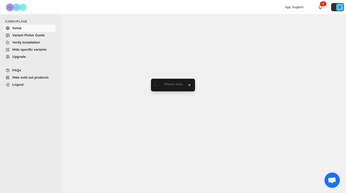
select select "**********"
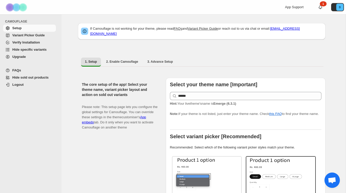
click at [29, 49] on span "Hide specific variants" at bounding box center [29, 50] width 34 height 4
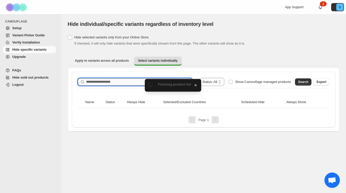
click at [129, 83] on input "Search product name" at bounding box center [139, 81] width 106 height 7
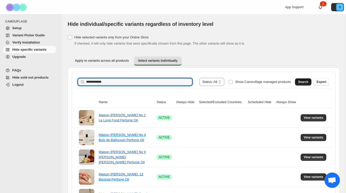
click at [302, 83] on span "Search" at bounding box center [303, 82] width 10 height 4
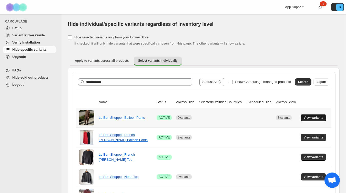
click at [309, 117] on span "View variants" at bounding box center [314, 118] width 20 height 4
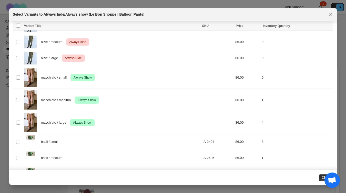
scroll to position [457, 0]
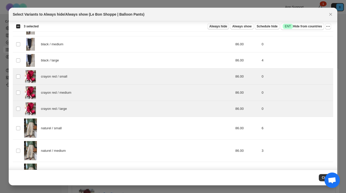
click at [221, 27] on span "Always hide" at bounding box center [219, 26] width 18 height 4
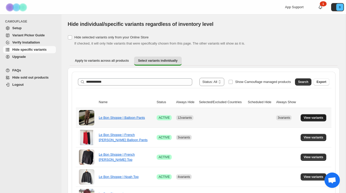
click at [314, 118] on span "View variants" at bounding box center [314, 118] width 20 height 4
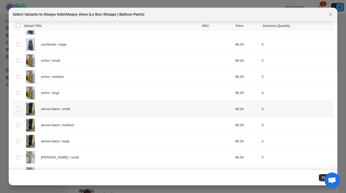
scroll to position [0, 0]
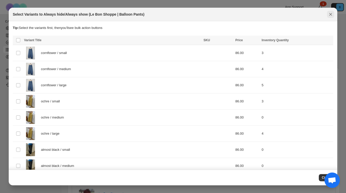
click at [330, 12] on icon "Close" at bounding box center [330, 14] width 5 height 5
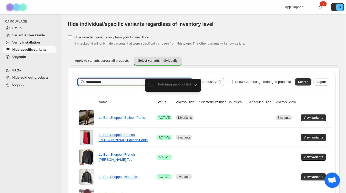
click at [110, 84] on input "**********" at bounding box center [134, 81] width 97 height 7
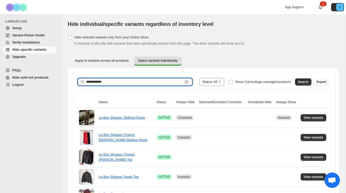
click at [110, 84] on input "**********" at bounding box center [134, 81] width 97 height 7
click at [304, 83] on span "Search" at bounding box center [303, 82] width 10 height 4
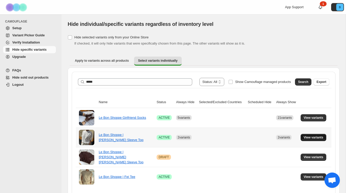
click at [311, 138] on span "View variants" at bounding box center [314, 138] width 20 height 4
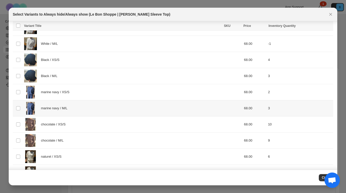
scroll to position [137, 0]
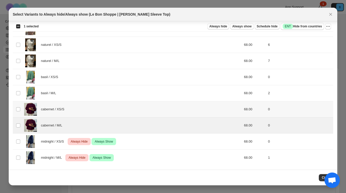
click at [17, 113] on td "Select product variant" at bounding box center [18, 110] width 10 height 16
click at [220, 25] on span "Always hide" at bounding box center [219, 26] width 18 height 4
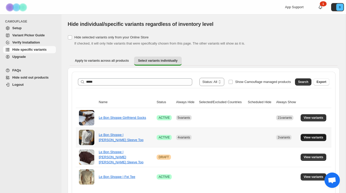
click at [312, 137] on span "View variants" at bounding box center [314, 138] width 20 height 4
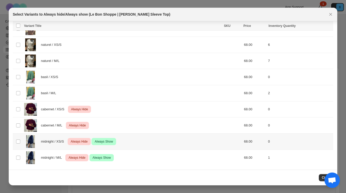
click at [21, 141] on td "Select product variant" at bounding box center [18, 142] width 10 height 16
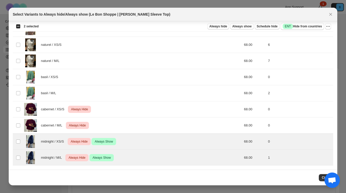
click at [334, 27] on section "Tip: Select the variants first, then you'll see bulk action buttons Loading pro…" at bounding box center [173, 27] width 329 height 286
click at [331, 27] on div "Select all 16 product variants 2 selected Always hide Always show Schedule hide…" at bounding box center [173, 26] width 321 height 10
click at [328, 27] on icon "More actions" at bounding box center [328, 26] width 5 height 5
click at [303, 38] on span "Undo always hide" at bounding box center [304, 37] width 26 height 4
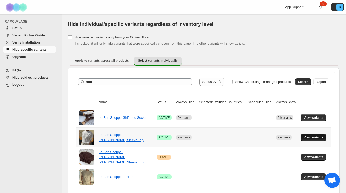
click at [312, 138] on span "View variants" at bounding box center [314, 138] width 20 height 4
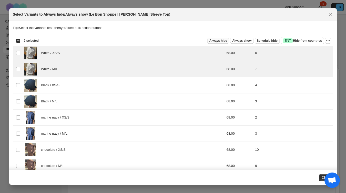
click at [216, 42] on span "Always hide" at bounding box center [219, 41] width 18 height 4
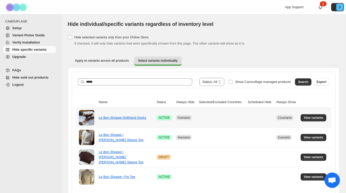
scroll to position [17, 0]
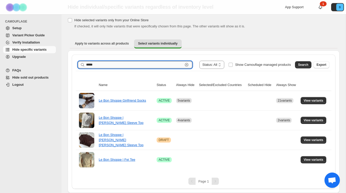
click at [139, 67] on input "*****" at bounding box center [134, 64] width 97 height 7
type input "******"
click at [302, 66] on span "Search" at bounding box center [303, 65] width 10 height 4
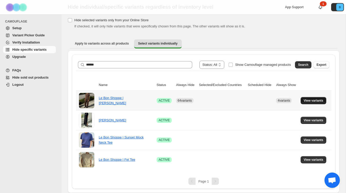
click at [314, 100] on span "View variants" at bounding box center [314, 101] width 20 height 4
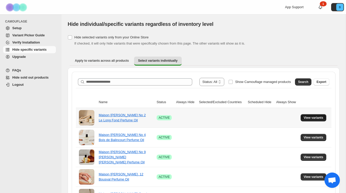
click at [311, 117] on span "View variants" at bounding box center [314, 118] width 20 height 4
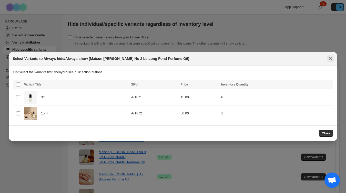
click at [331, 60] on icon "Close" at bounding box center [330, 58] width 5 height 5
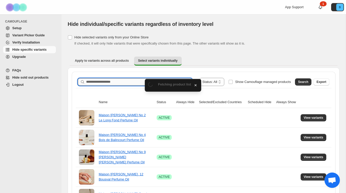
click at [118, 83] on input "Search product name" at bounding box center [139, 81] width 106 height 7
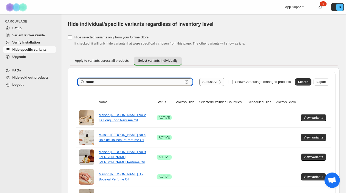
type input "******"
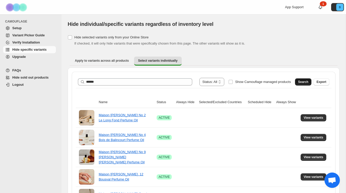
click at [300, 84] on span "Search" at bounding box center [303, 82] width 10 height 4
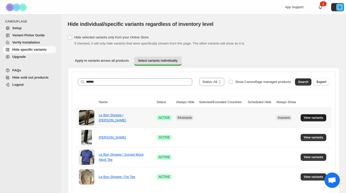
click at [311, 117] on span "View variants" at bounding box center [314, 118] width 20 height 4
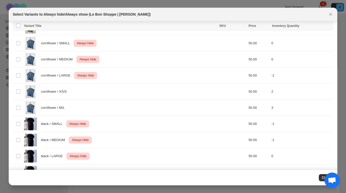
scroll to position [1526, 0]
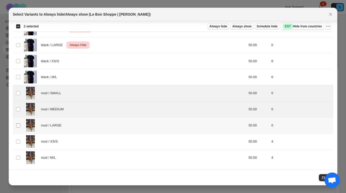
click at [17, 123] on span ":ri:" at bounding box center [18, 125] width 5 height 5
click at [221, 29] on button "Always hide" at bounding box center [218, 26] width 22 height 6
